Goal: Transaction & Acquisition: Purchase product/service

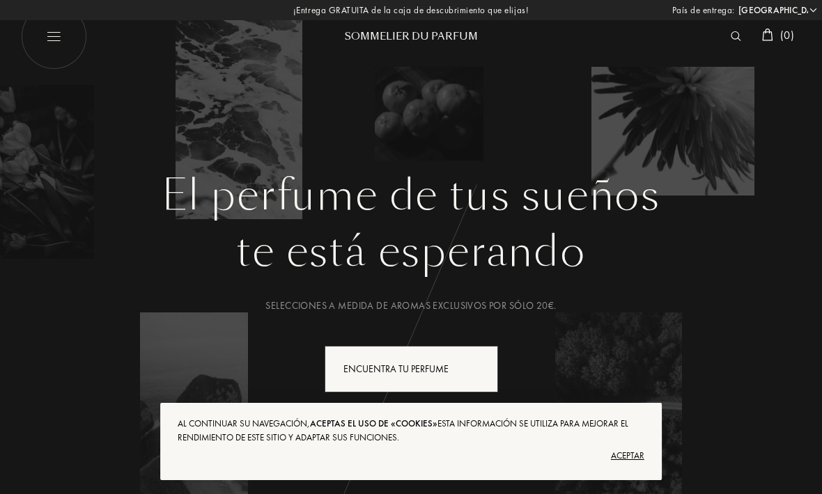
select select "ES"
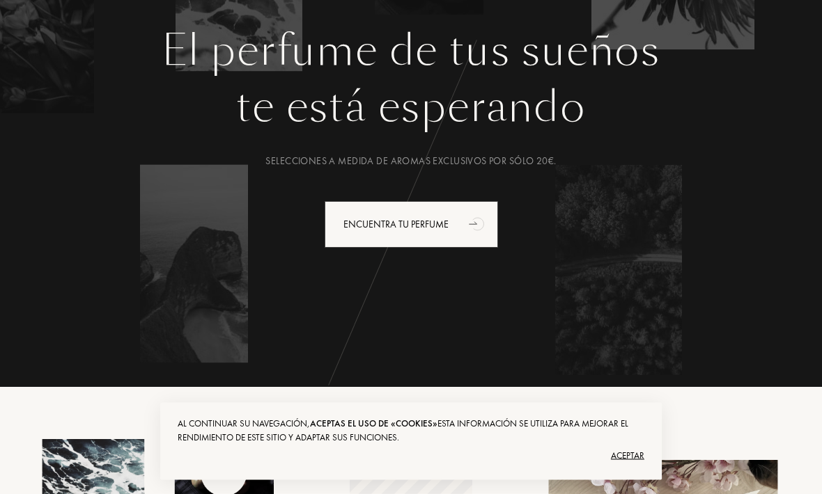
scroll to position [146, 0]
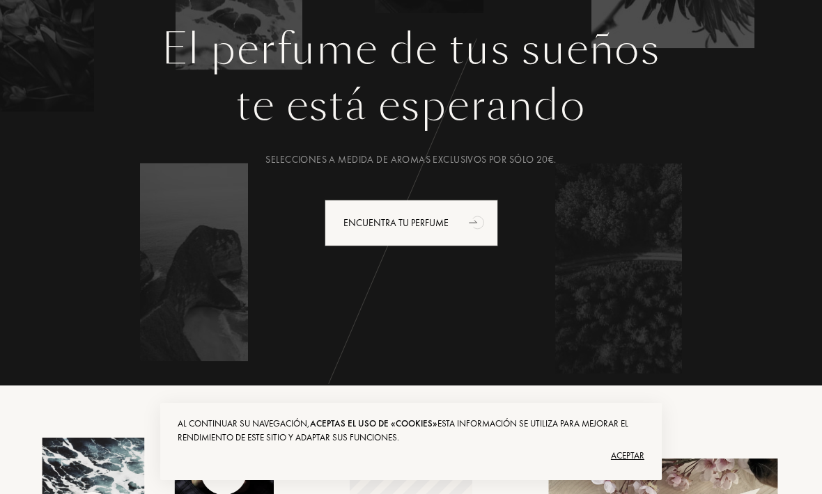
click at [625, 467] on div "Aceptar" at bounding box center [411, 456] width 467 height 22
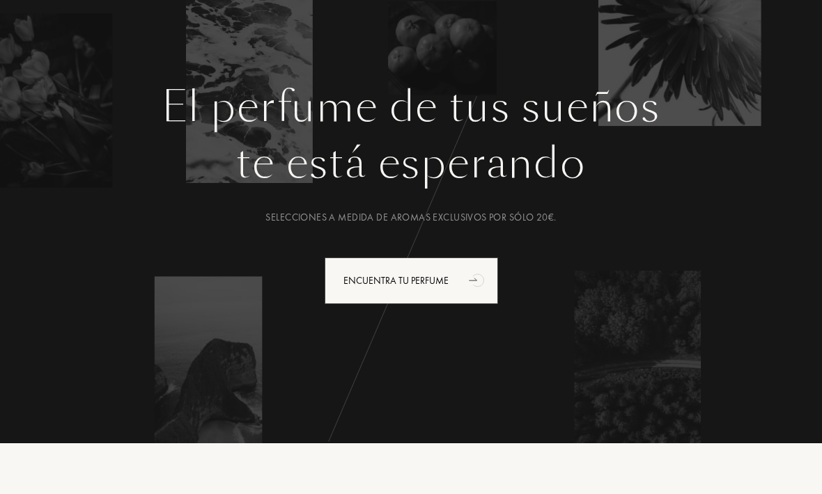
scroll to position [0, 0]
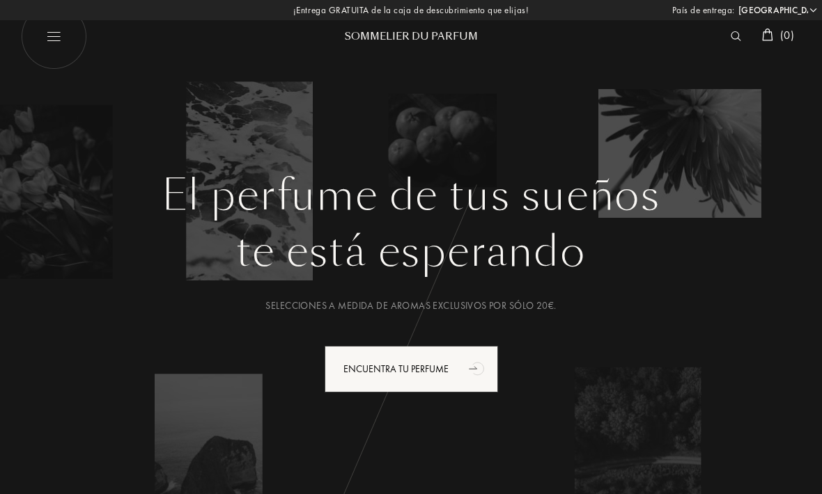
click at [55, 32] on img at bounding box center [54, 36] width 66 height 66
select select "ES"
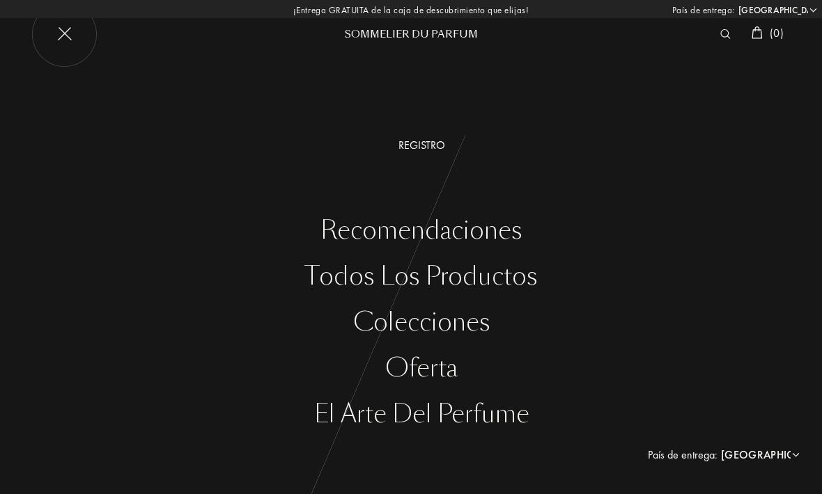
click at [335, 275] on div "Todos los productos" at bounding box center [421, 277] width 801 height 29
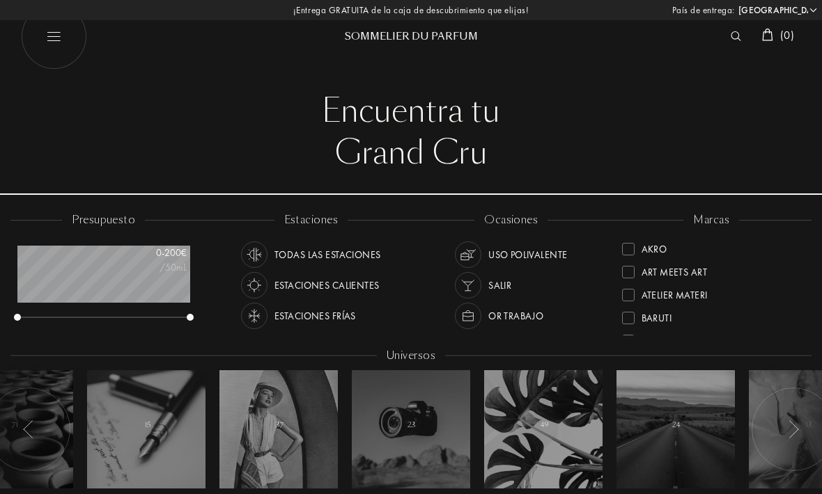
select select "ES"
click at [622, 295] on div at bounding box center [628, 295] width 13 height 13
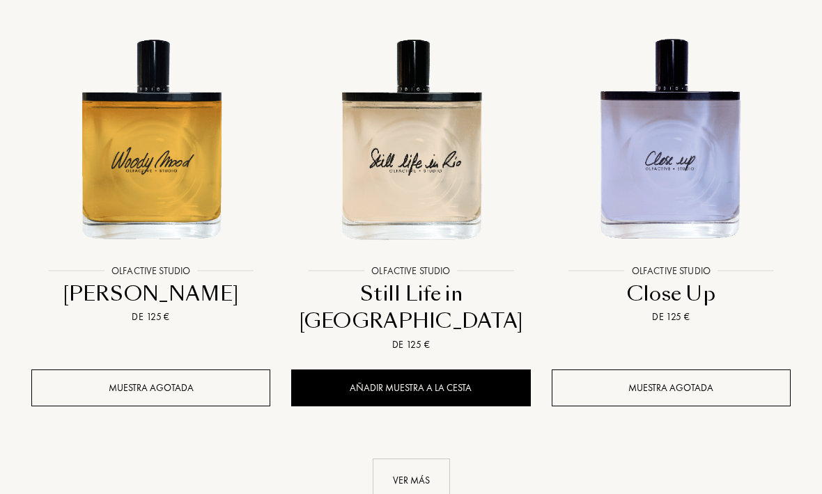
scroll to position [1796, 0]
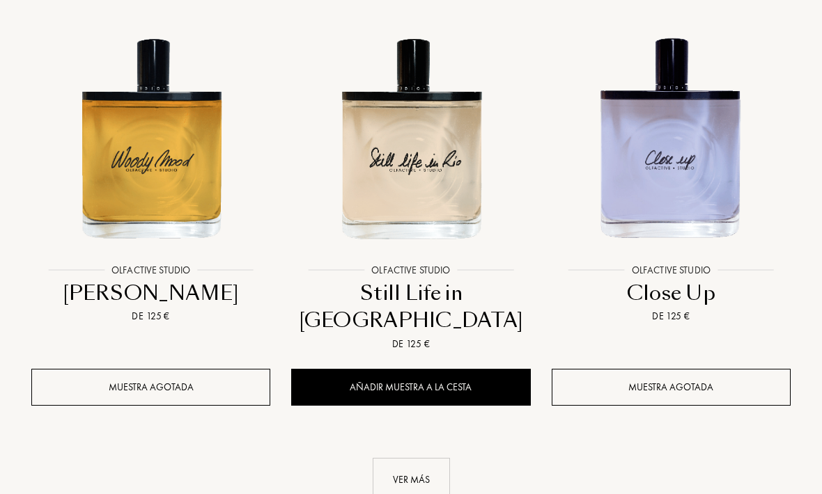
click at [405, 458] on div "Ver más" at bounding box center [411, 480] width 77 height 44
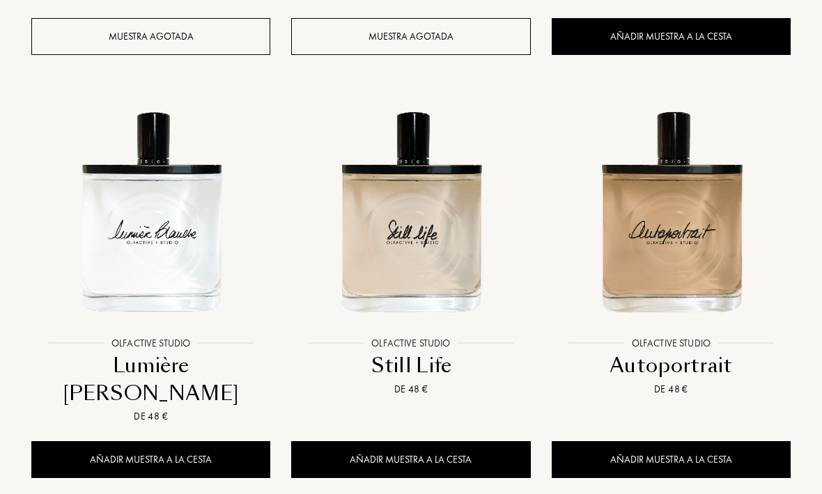
scroll to position [2544, 0]
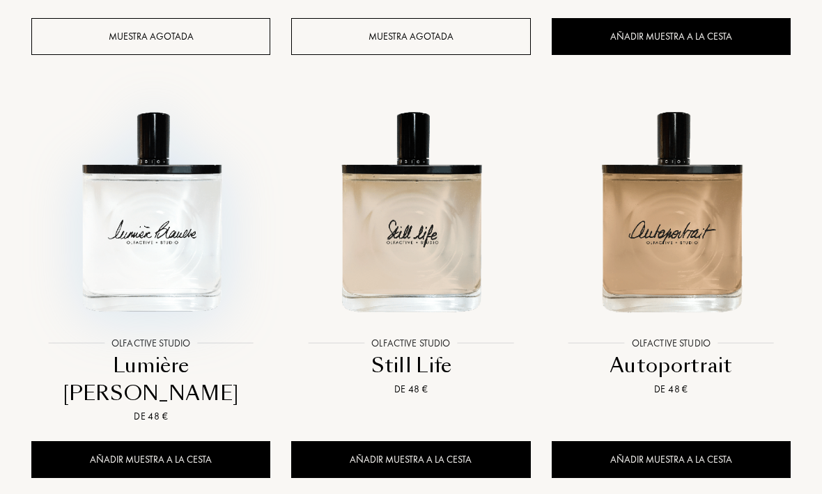
click at [132, 199] on img at bounding box center [151, 212] width 234 height 234
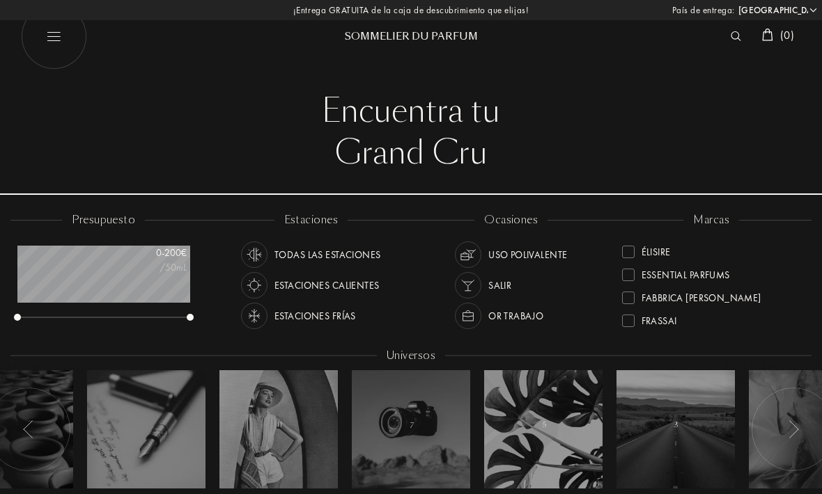
scroll to position [159, 0]
click at [632, 272] on div at bounding box center [628, 274] width 13 height 13
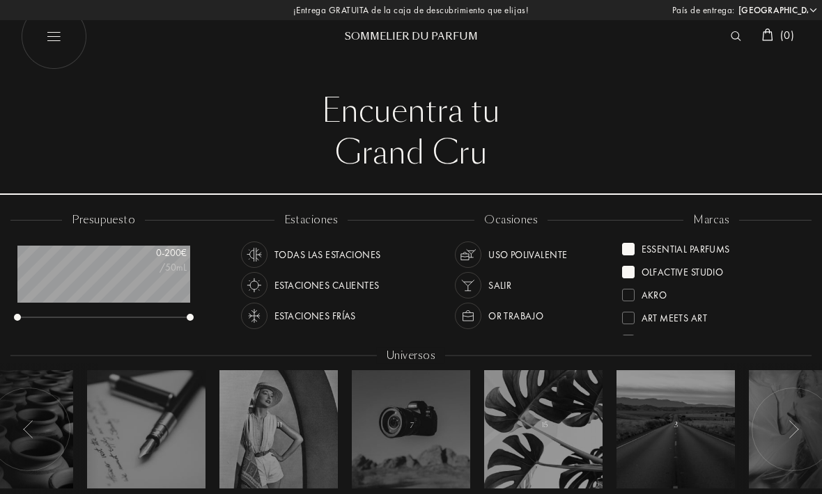
click at [630, 272] on div at bounding box center [628, 272] width 13 height 13
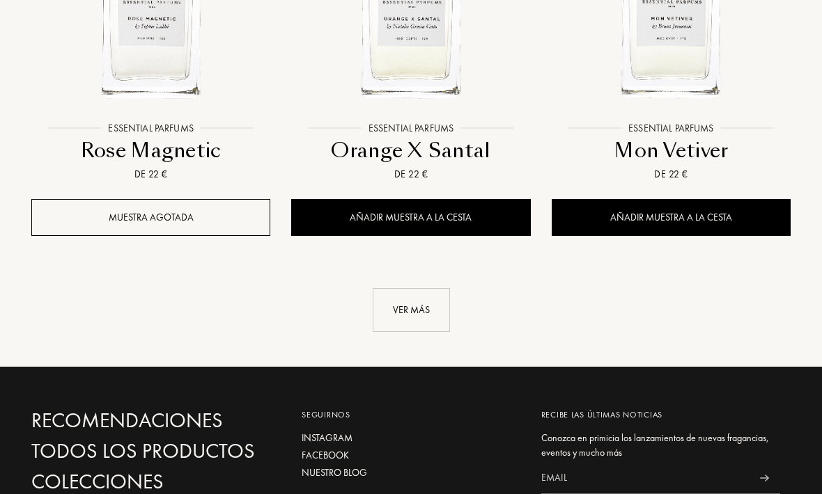
scroll to position [1912, 0]
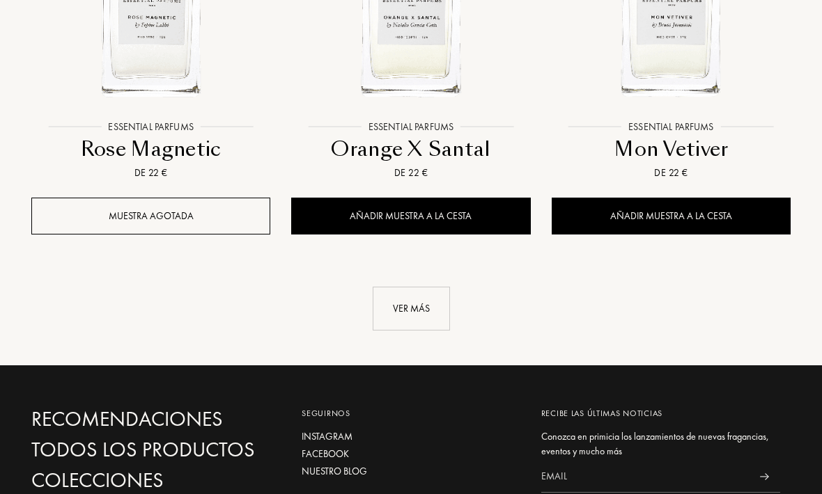
click at [436, 318] on div "Ver más" at bounding box center [411, 310] width 77 height 44
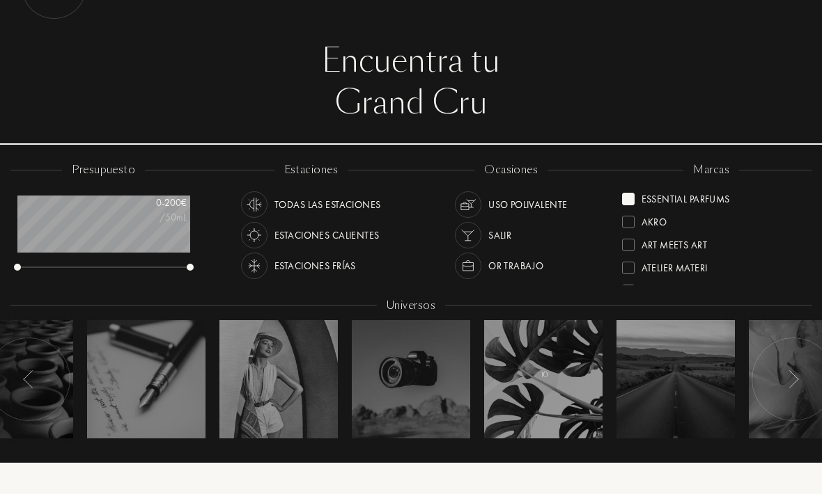
scroll to position [0, 0]
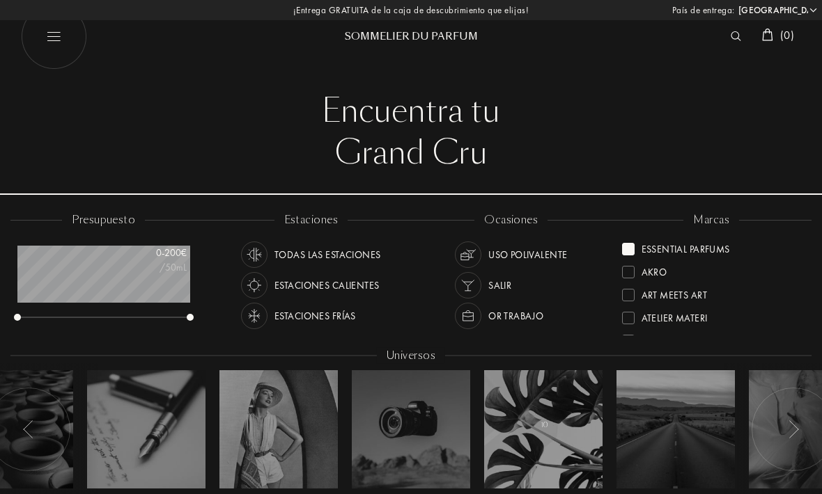
click at [739, 32] on div at bounding box center [739, 36] width 31 height 18
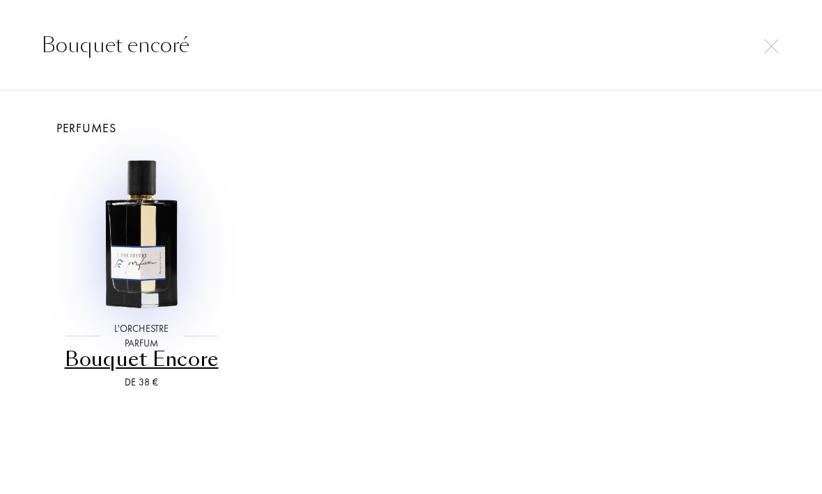
type input "Bouquet encoré"
click at [135, 254] on img at bounding box center [142, 234] width 162 height 162
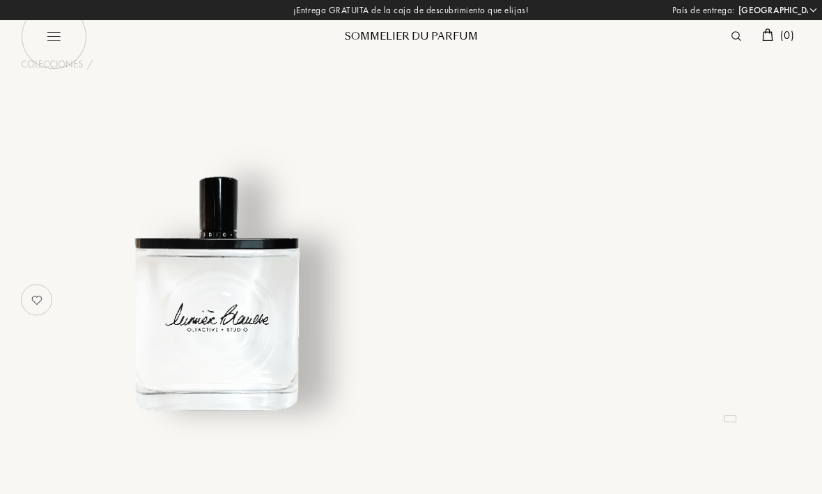
select select "ES"
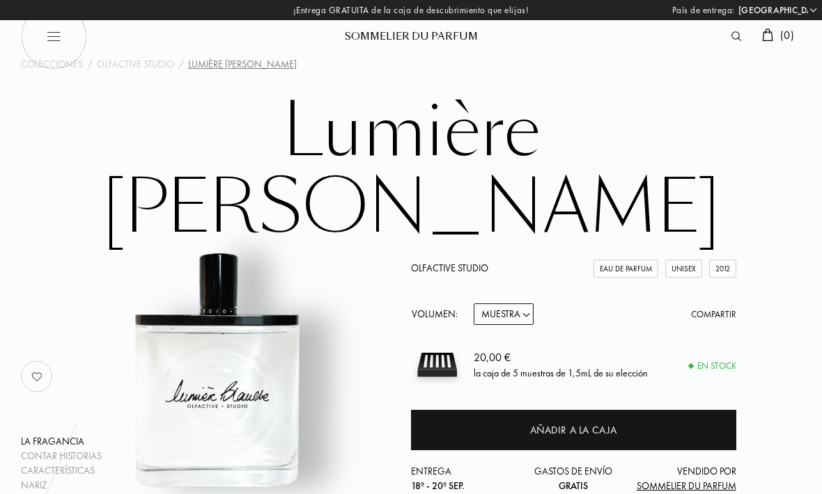
click at [507, 304] on select "Muestra 15mL 50mL 100mL" at bounding box center [504, 315] width 60 height 22
select select "2"
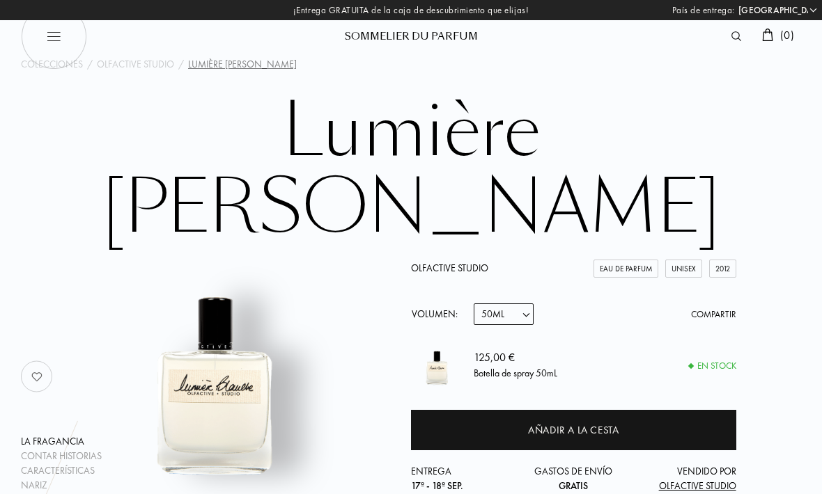
click at [506, 304] on select "Muestra 15mL 50mL 100mL" at bounding box center [504, 315] width 60 height 22
select select "1"
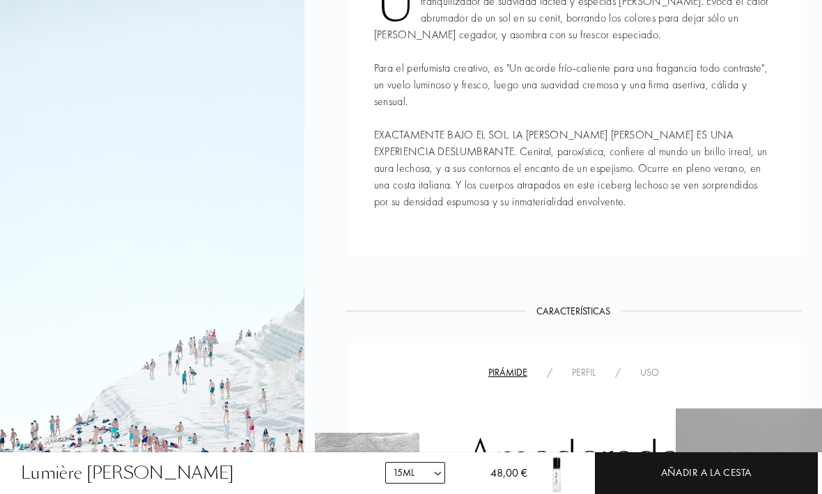
scroll to position [685, 0]
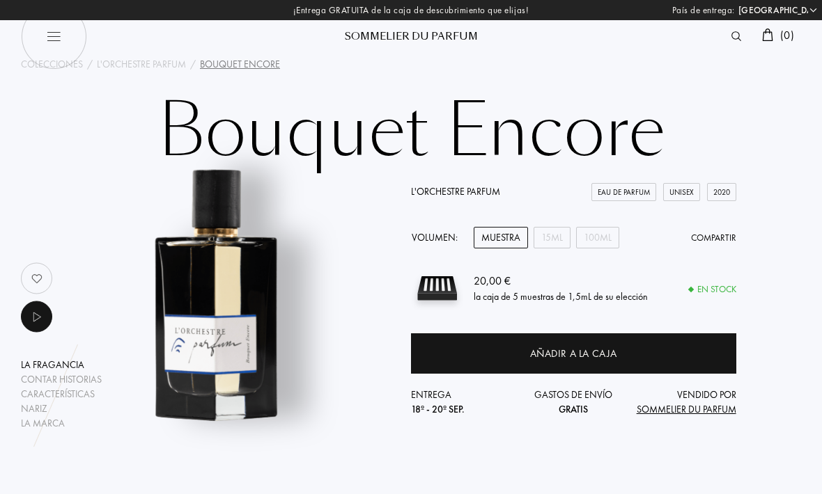
select select "ES"
click at [556, 242] on div "15mL" at bounding box center [551, 238] width 37 height 22
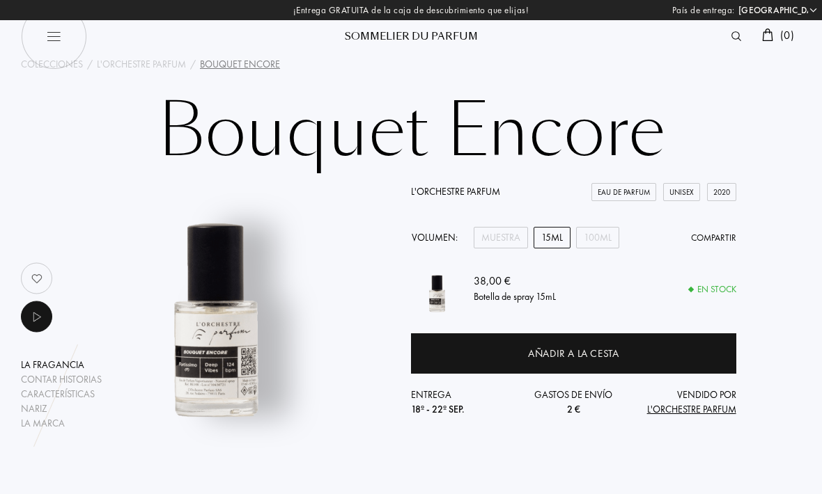
click at [607, 236] on div "100mL" at bounding box center [597, 238] width 43 height 22
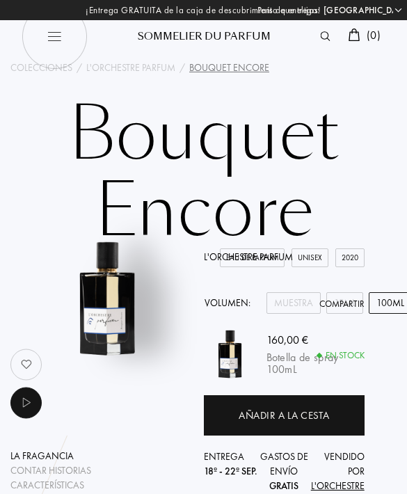
select select "2"
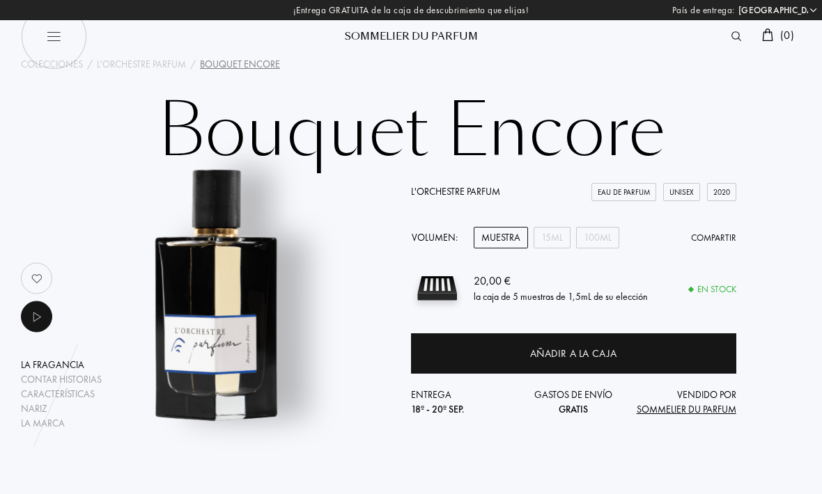
select select "ES"
